Goal: Navigation & Orientation: Go to known website

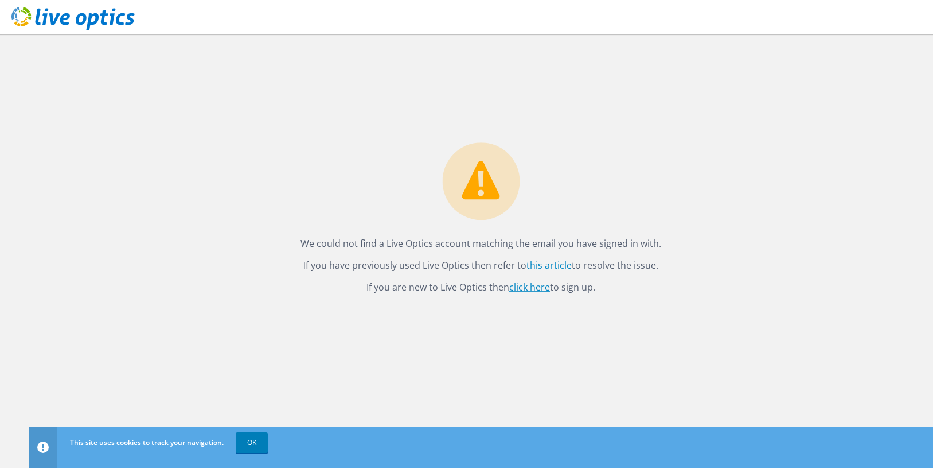
click at [534, 290] on link "click here" at bounding box center [529, 287] width 41 height 13
click at [526, 289] on link "click here" at bounding box center [529, 287] width 41 height 13
